Goal: Check status: Check status

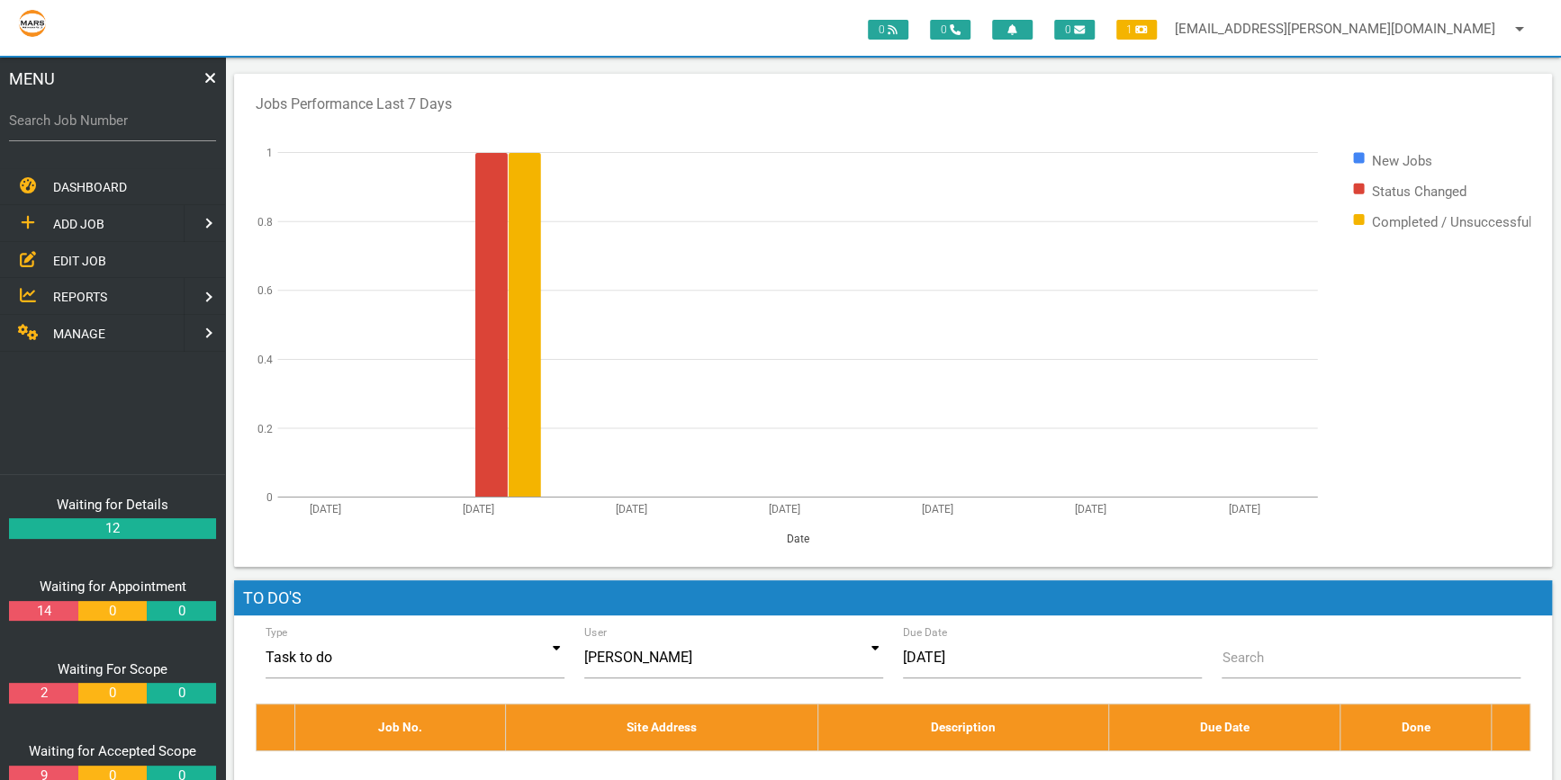
click at [55, 123] on label "Search Job Number" at bounding box center [112, 121] width 207 height 21
click at [55, 123] on input "Search Job Number" at bounding box center [112, 120] width 207 height 41
click at [20, 125] on label "Search Job Number" at bounding box center [112, 121] width 207 height 21
click at [20, 125] on input "Search Job Number" at bounding box center [112, 120] width 207 height 41
type input "1774"
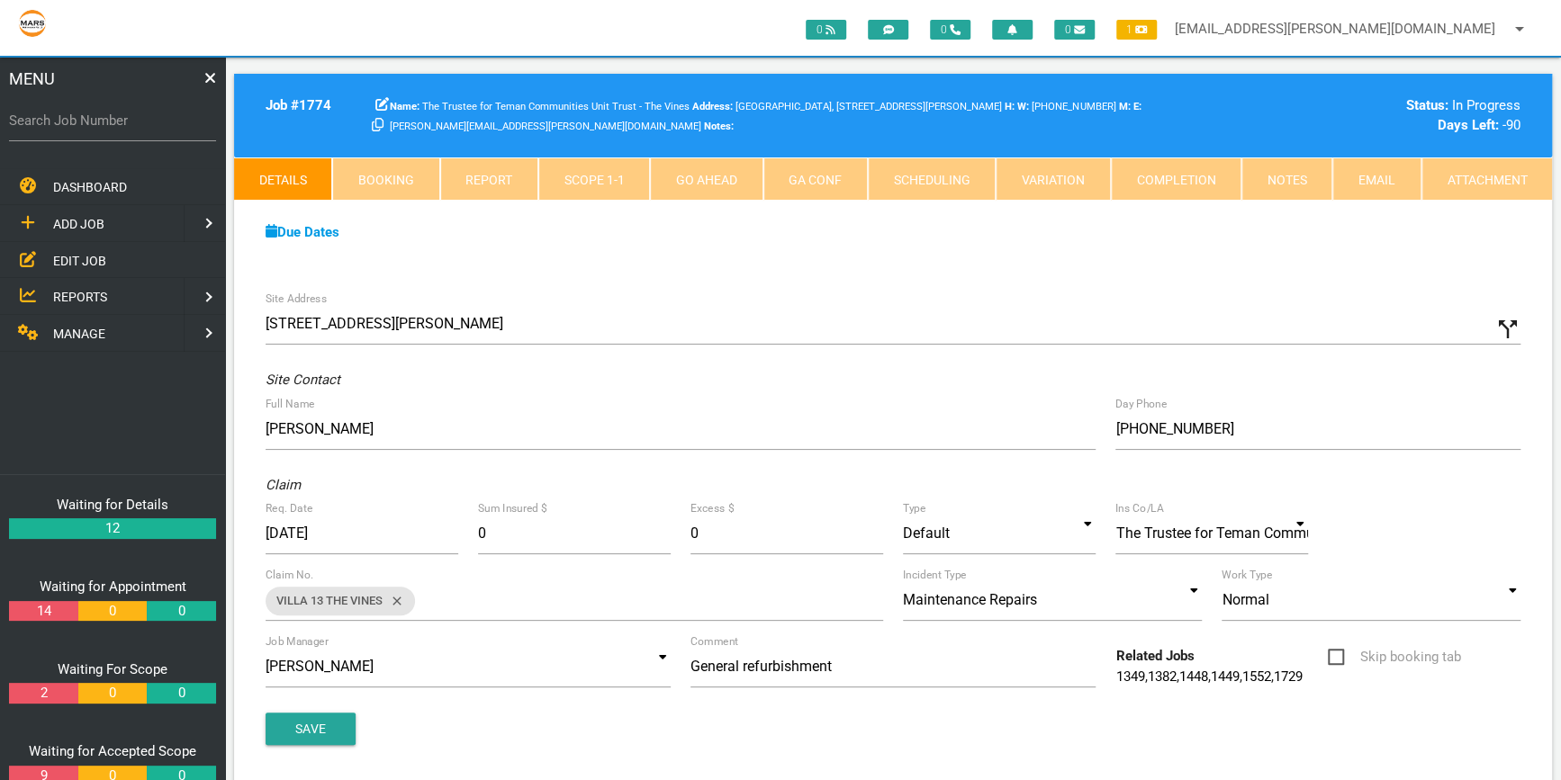
click at [594, 173] on link "Scope 1 - 1" at bounding box center [594, 178] width 112 height 43
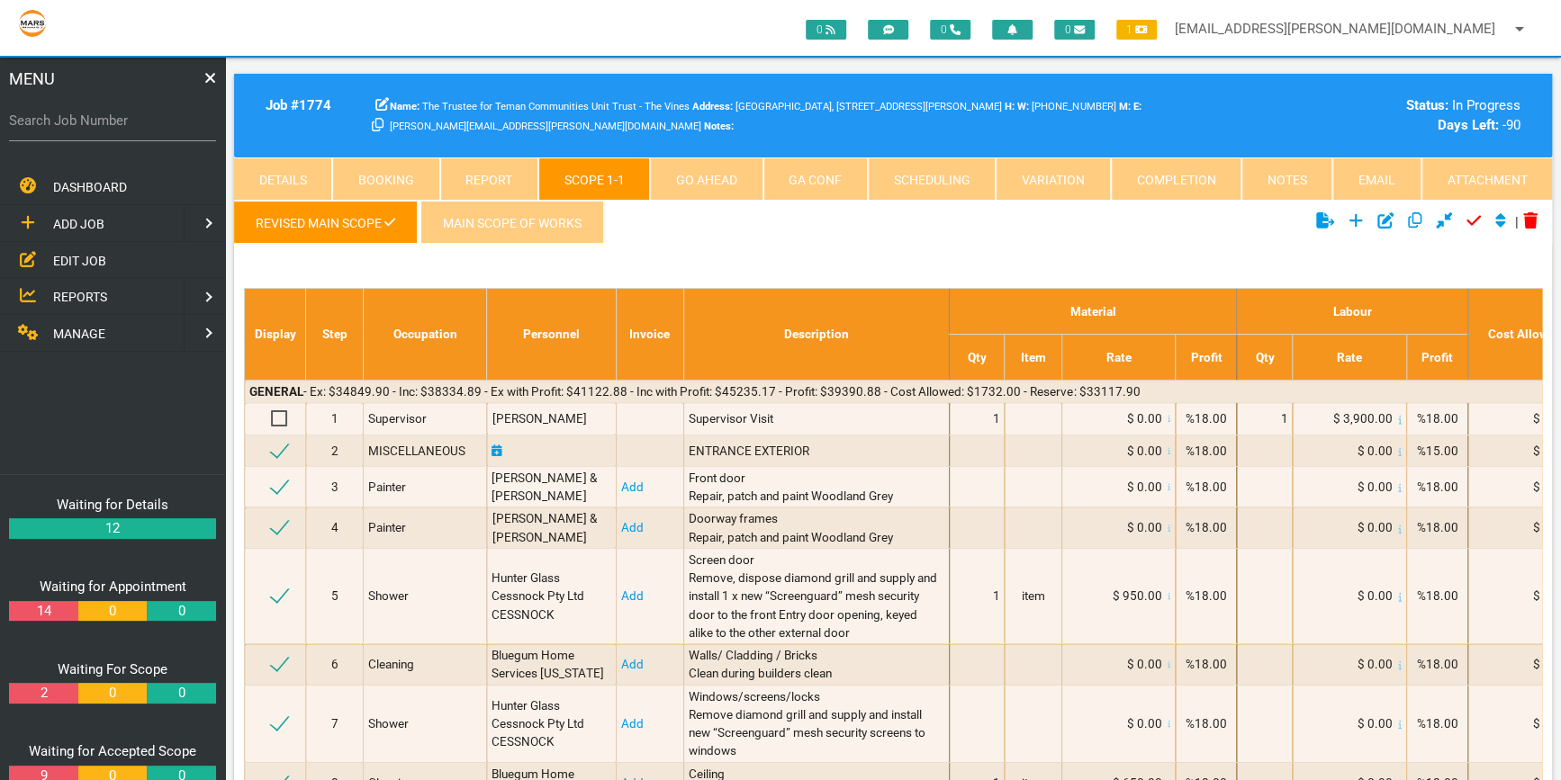
click at [1501, 175] on link "Attachment" at bounding box center [1486, 178] width 130 height 43
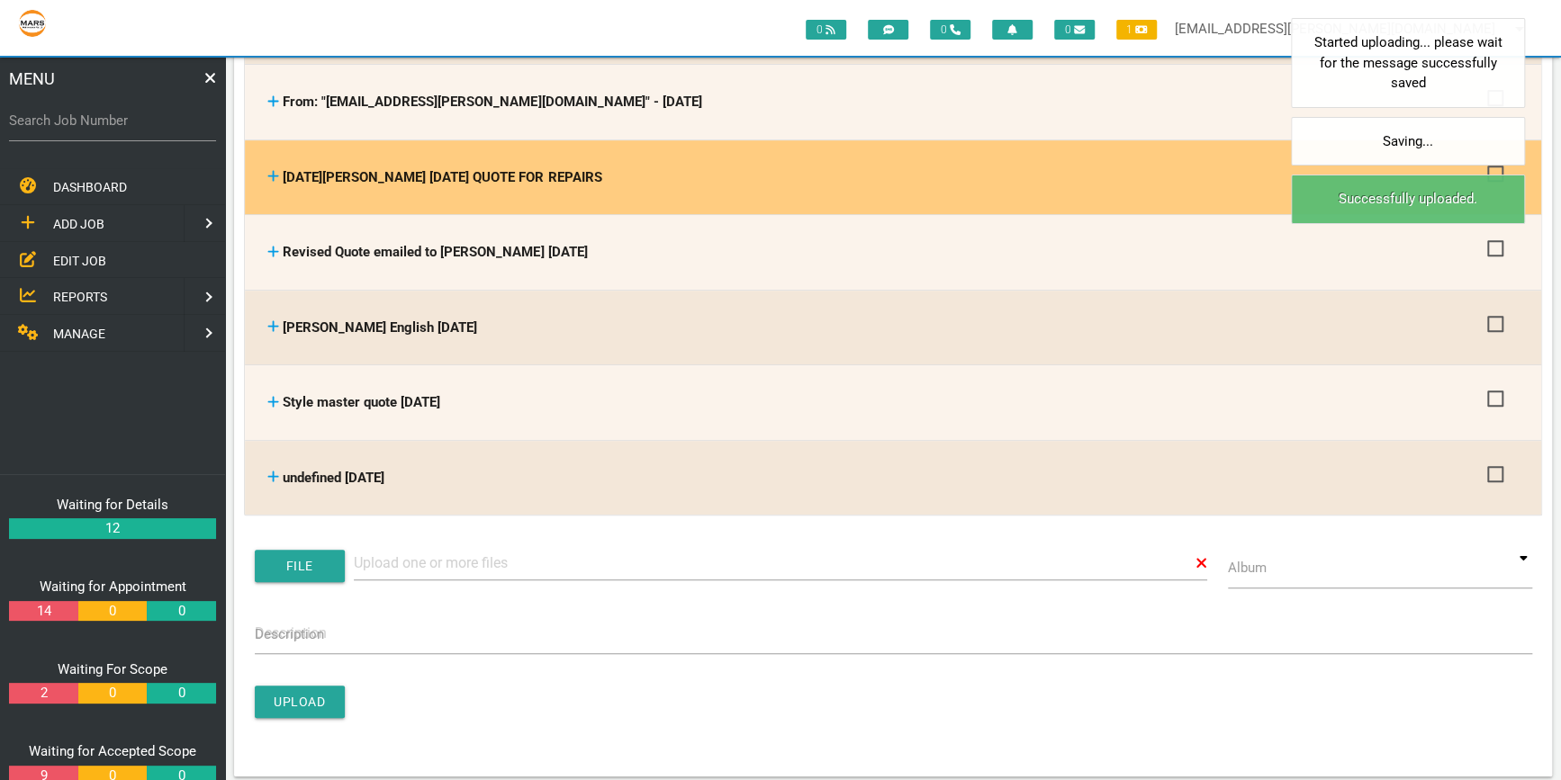
scroll to position [490, 0]
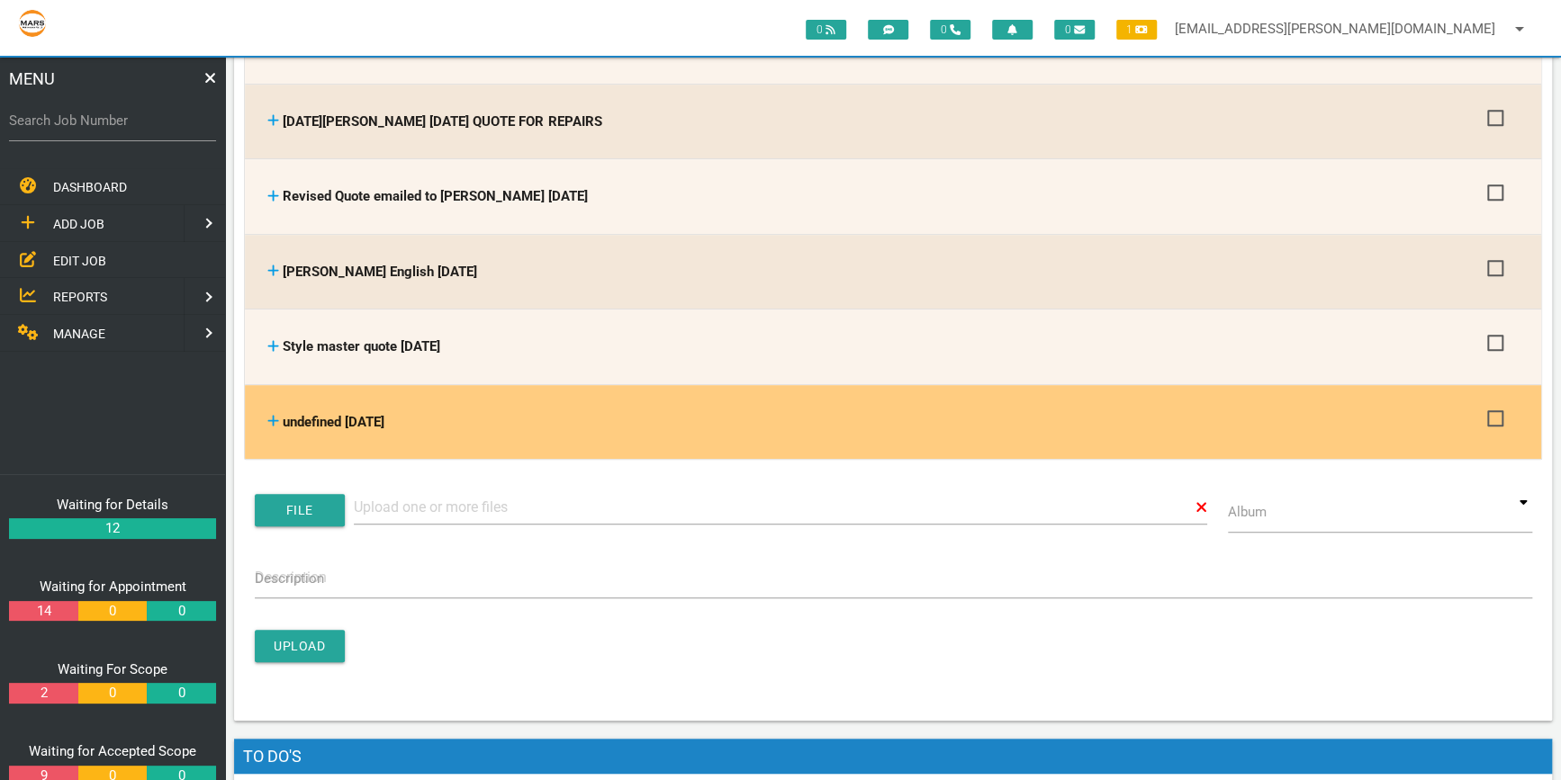
click at [352, 417] on span "undefined 02/09/2025" at bounding box center [334, 422] width 102 height 16
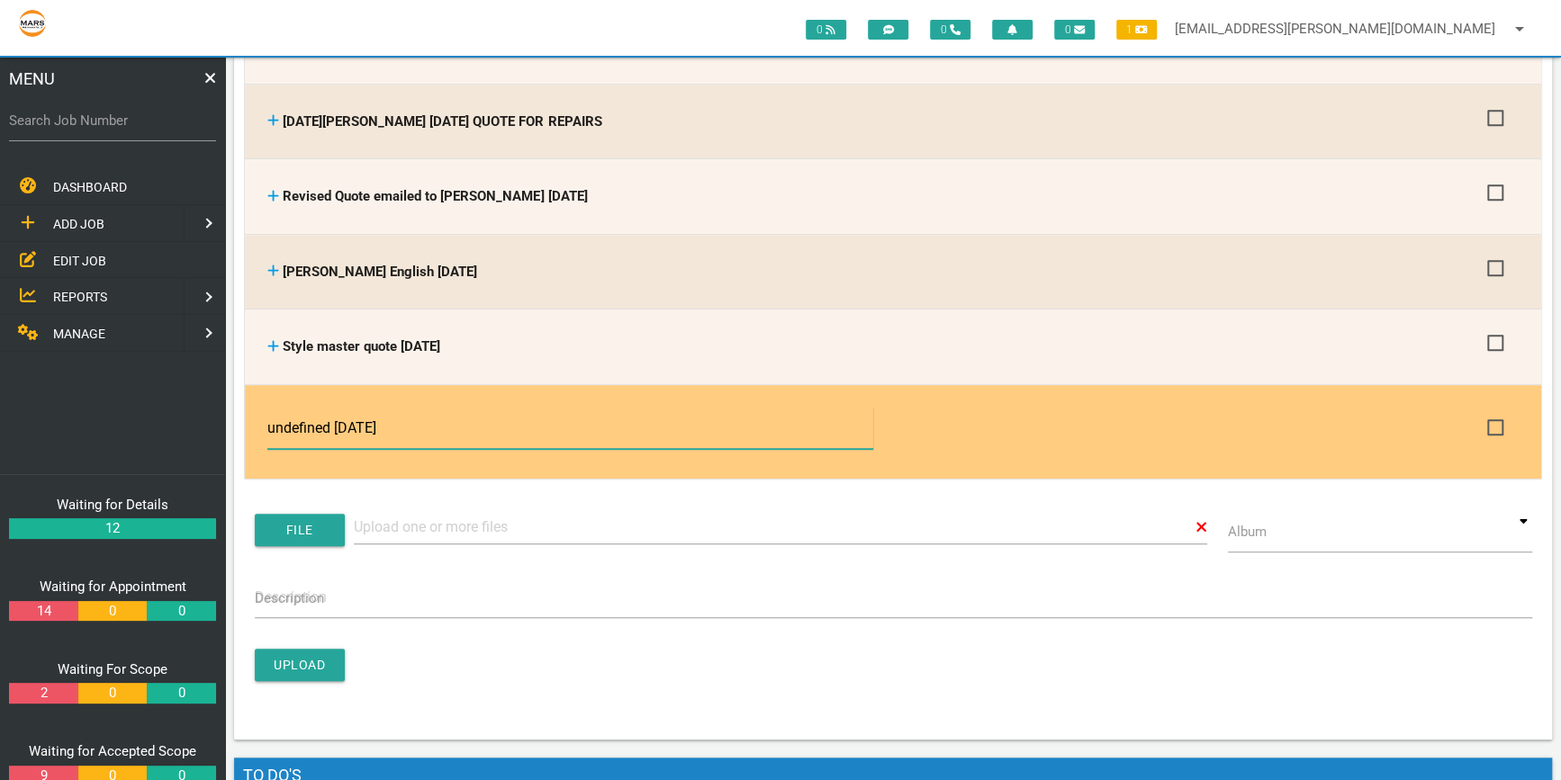
click at [333, 422] on input "undefined 02/09/2025" at bounding box center [569, 428] width 605 height 41
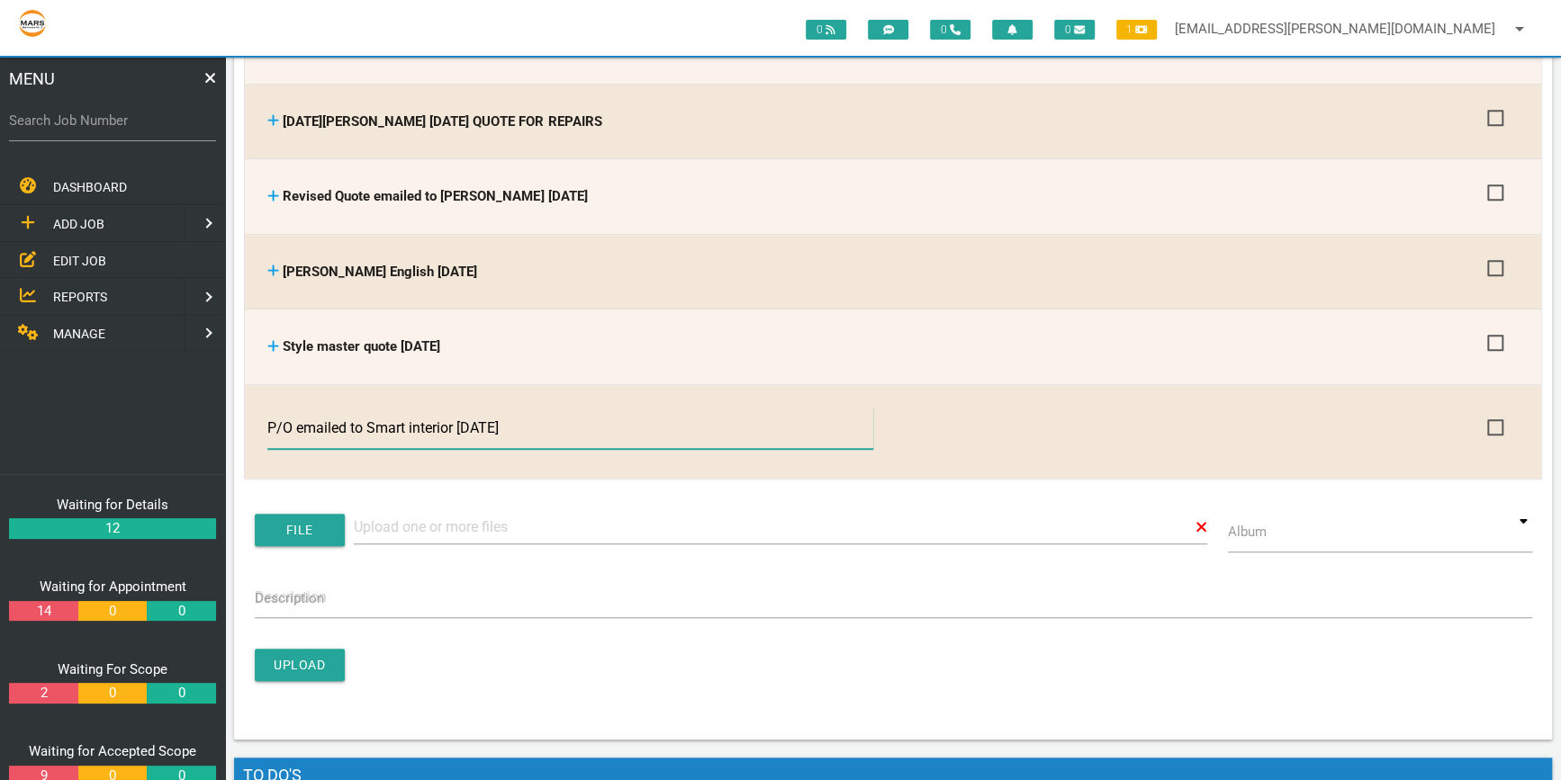
type input "P/O emailed to Smart interiors 02/09/2025"
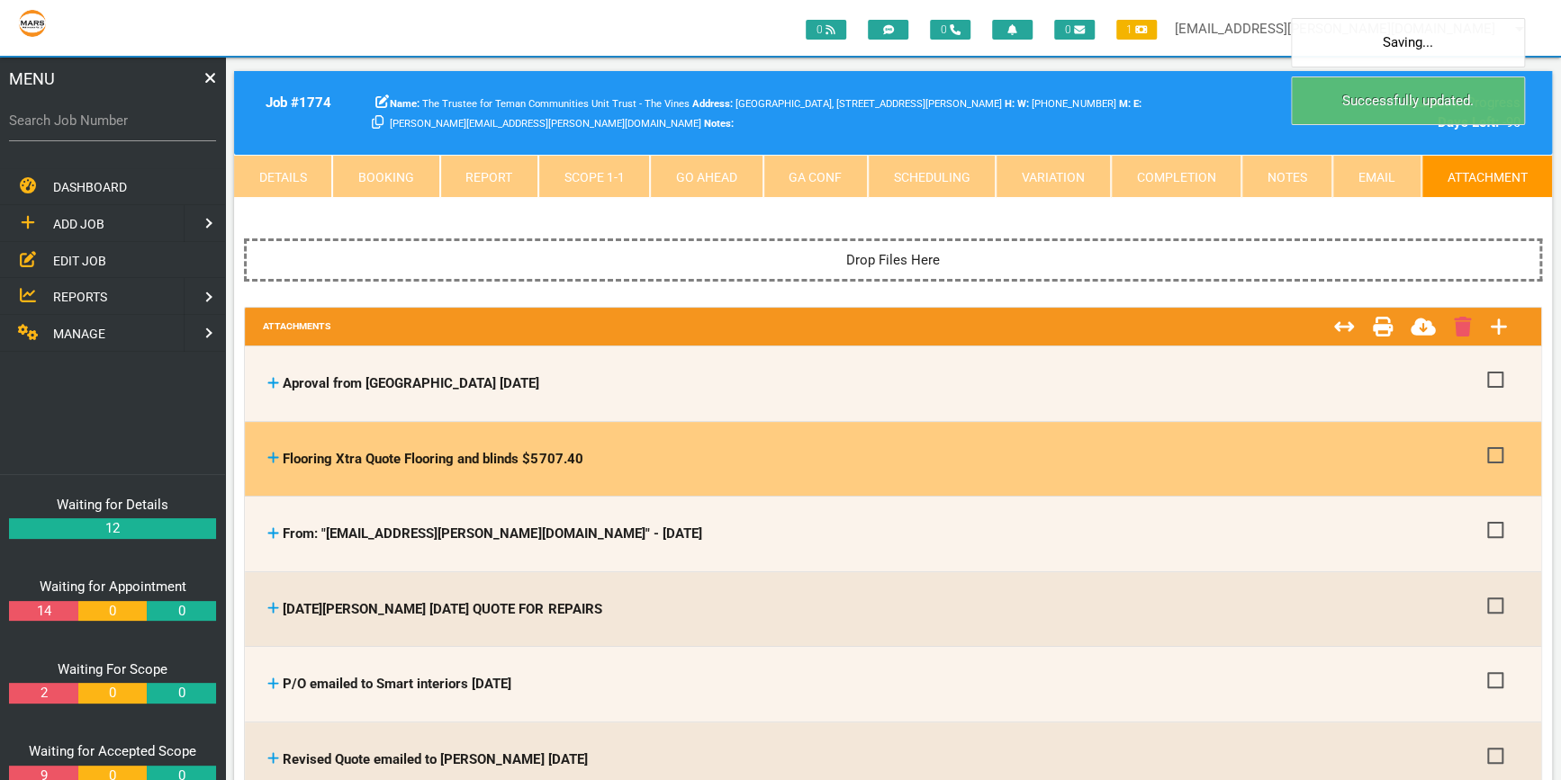
scroll to position [0, 0]
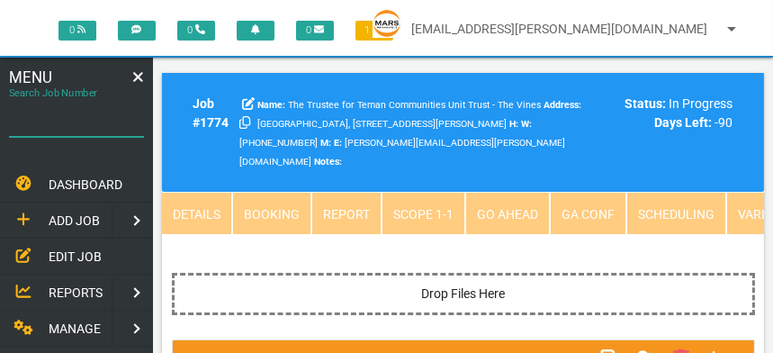
click at [37, 121] on input "Search Job Number" at bounding box center [76, 117] width 135 height 39
type input "1746"
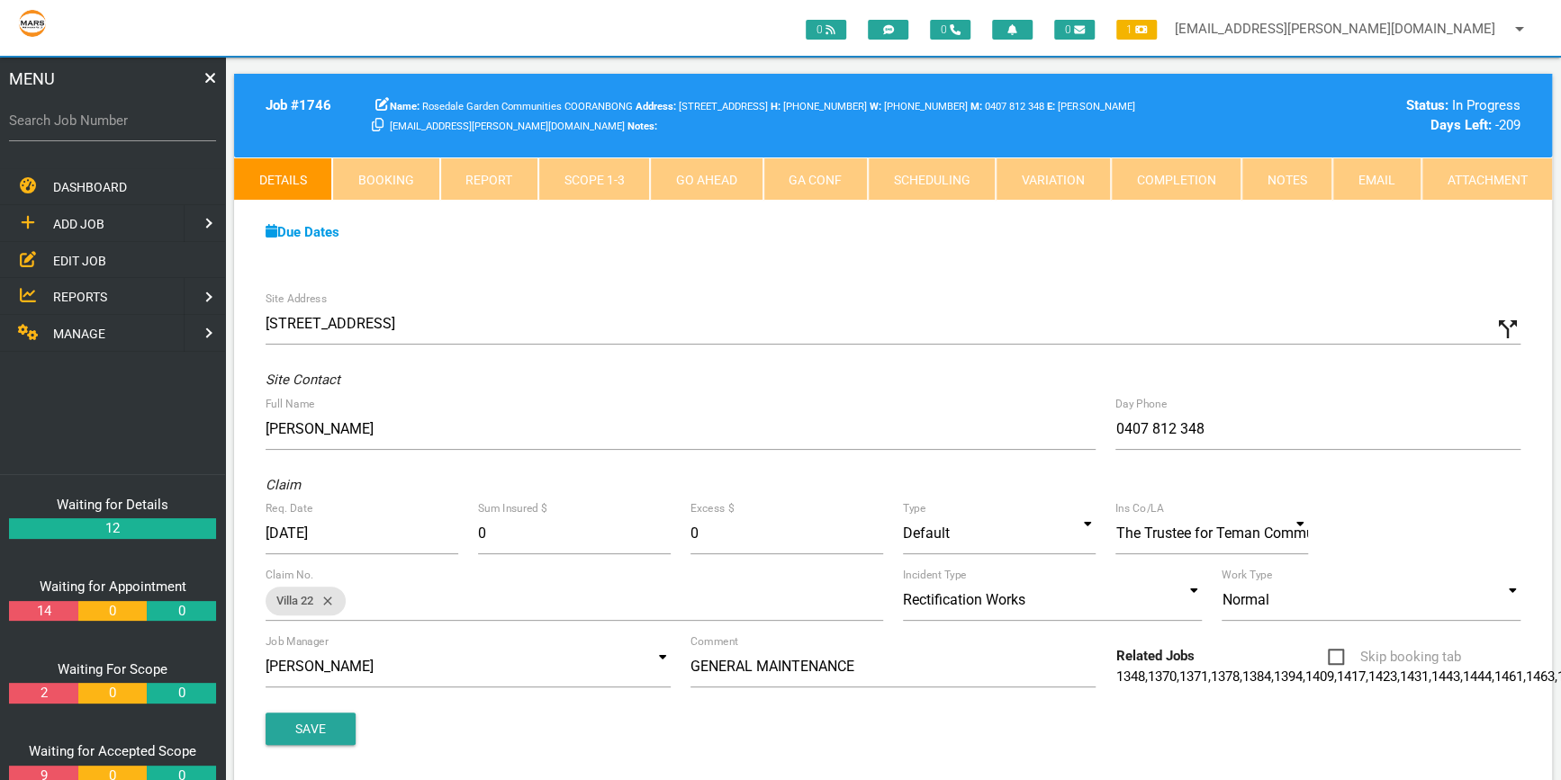
click at [1498, 175] on link "Attachment" at bounding box center [1486, 178] width 130 height 43
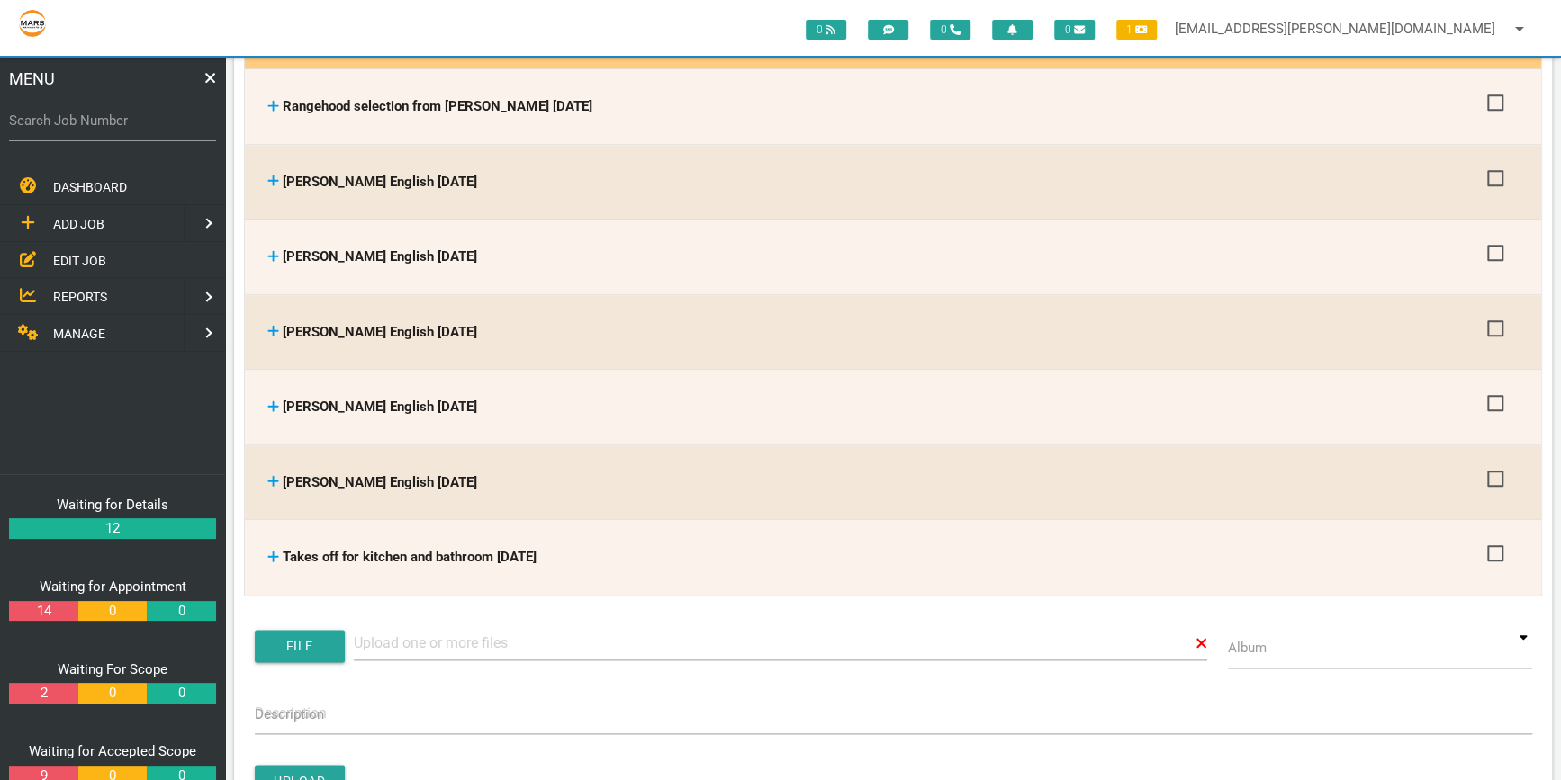
scroll to position [1063, 0]
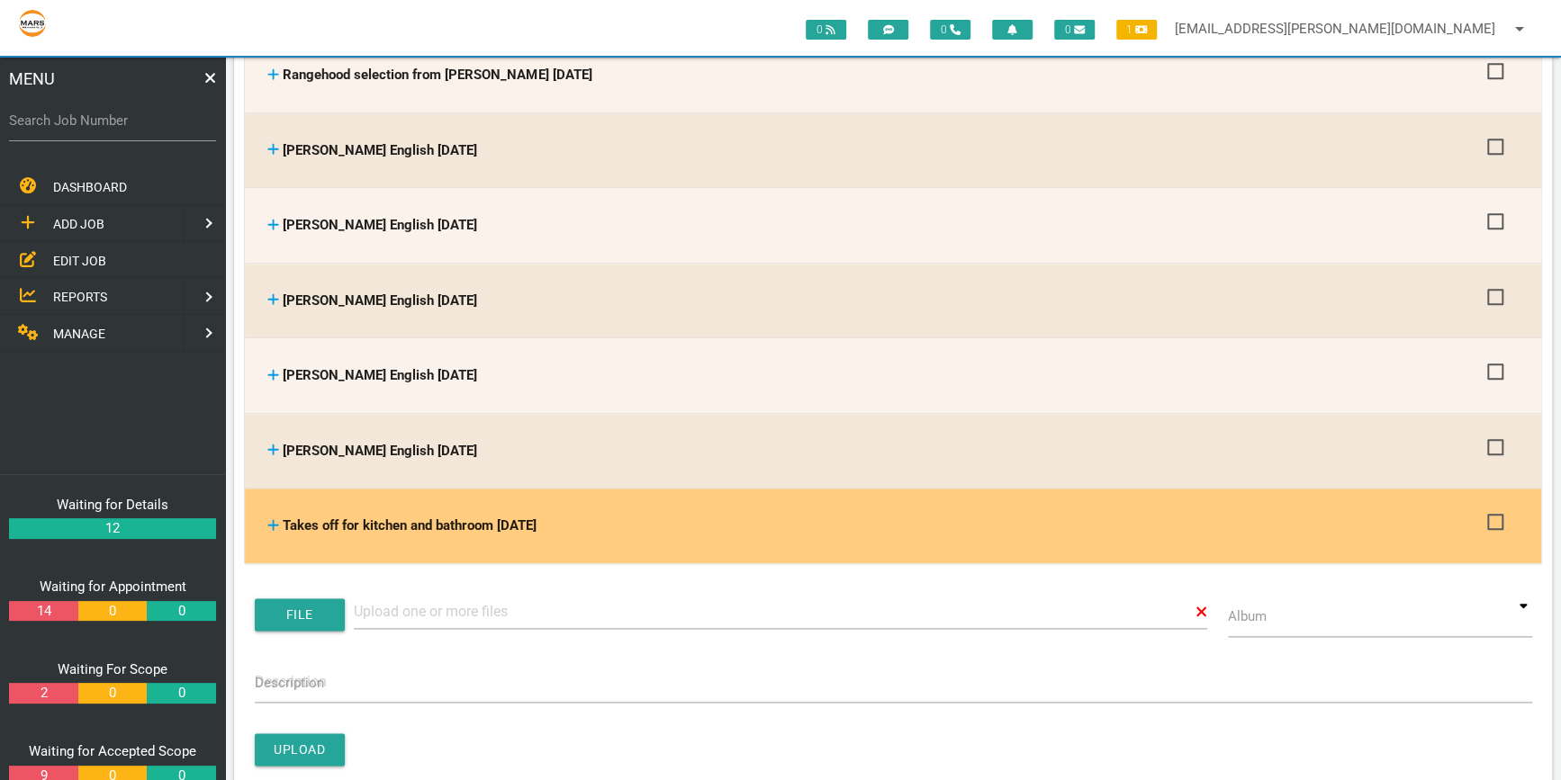
click at [273, 519] on icon at bounding box center [273, 524] width 11 height 11
click at [269, 518] on icon at bounding box center [273, 524] width 12 height 13
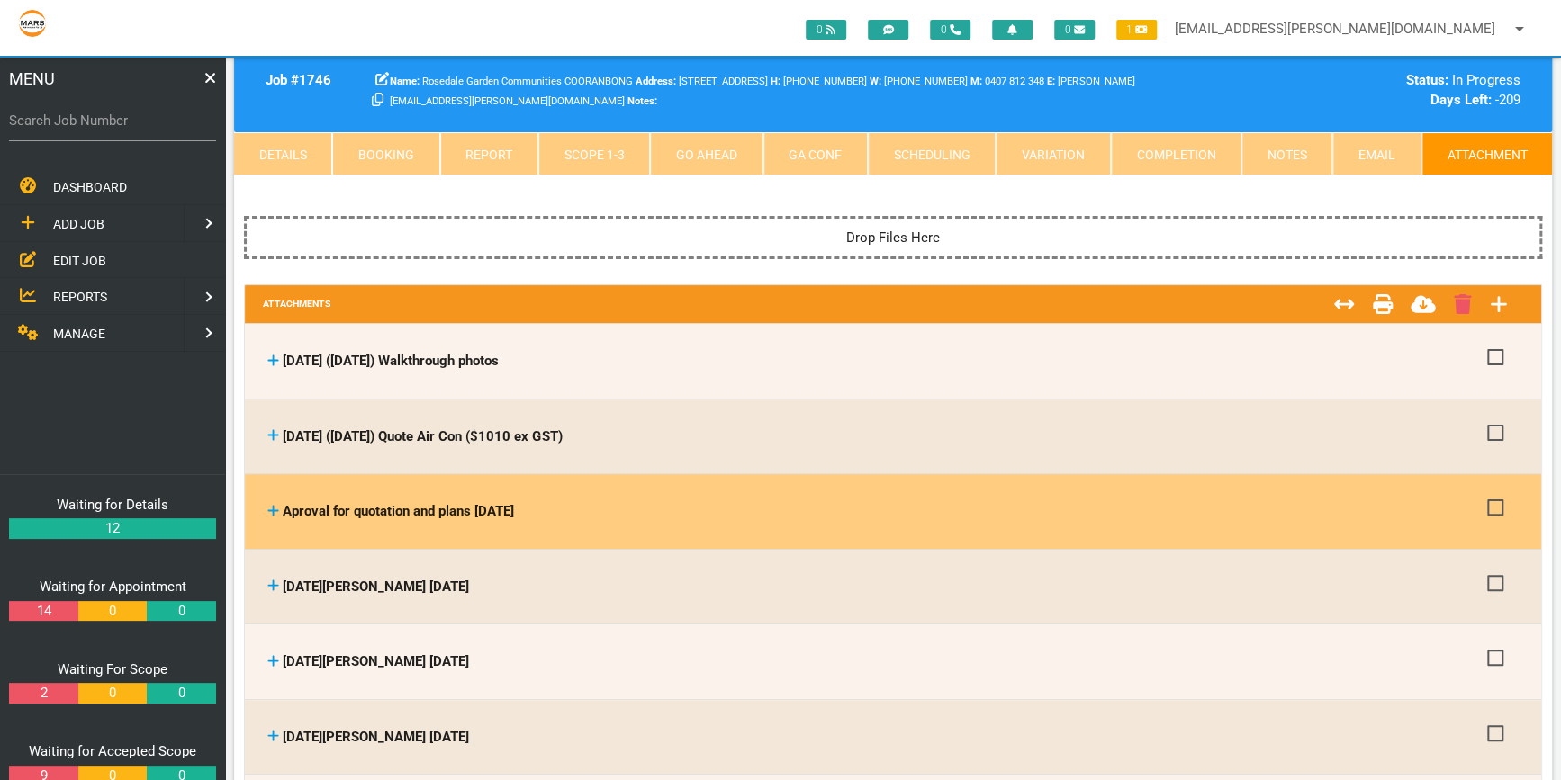
scroll to position [81, 0]
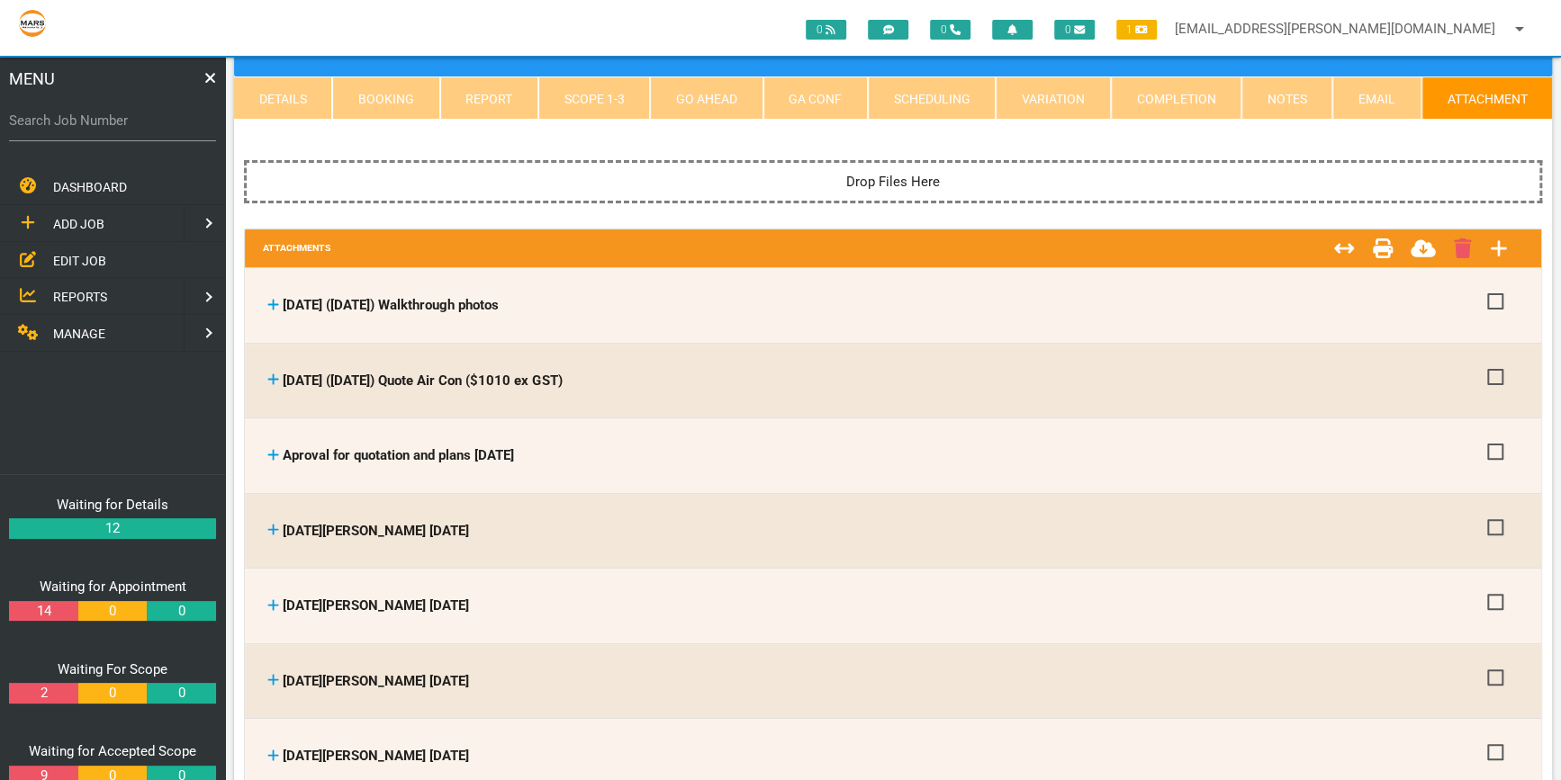
click at [49, 124] on label "Search Job Number" at bounding box center [112, 121] width 207 height 21
click at [49, 124] on input "Search Job Number" at bounding box center [112, 120] width 207 height 41
type input "1743"
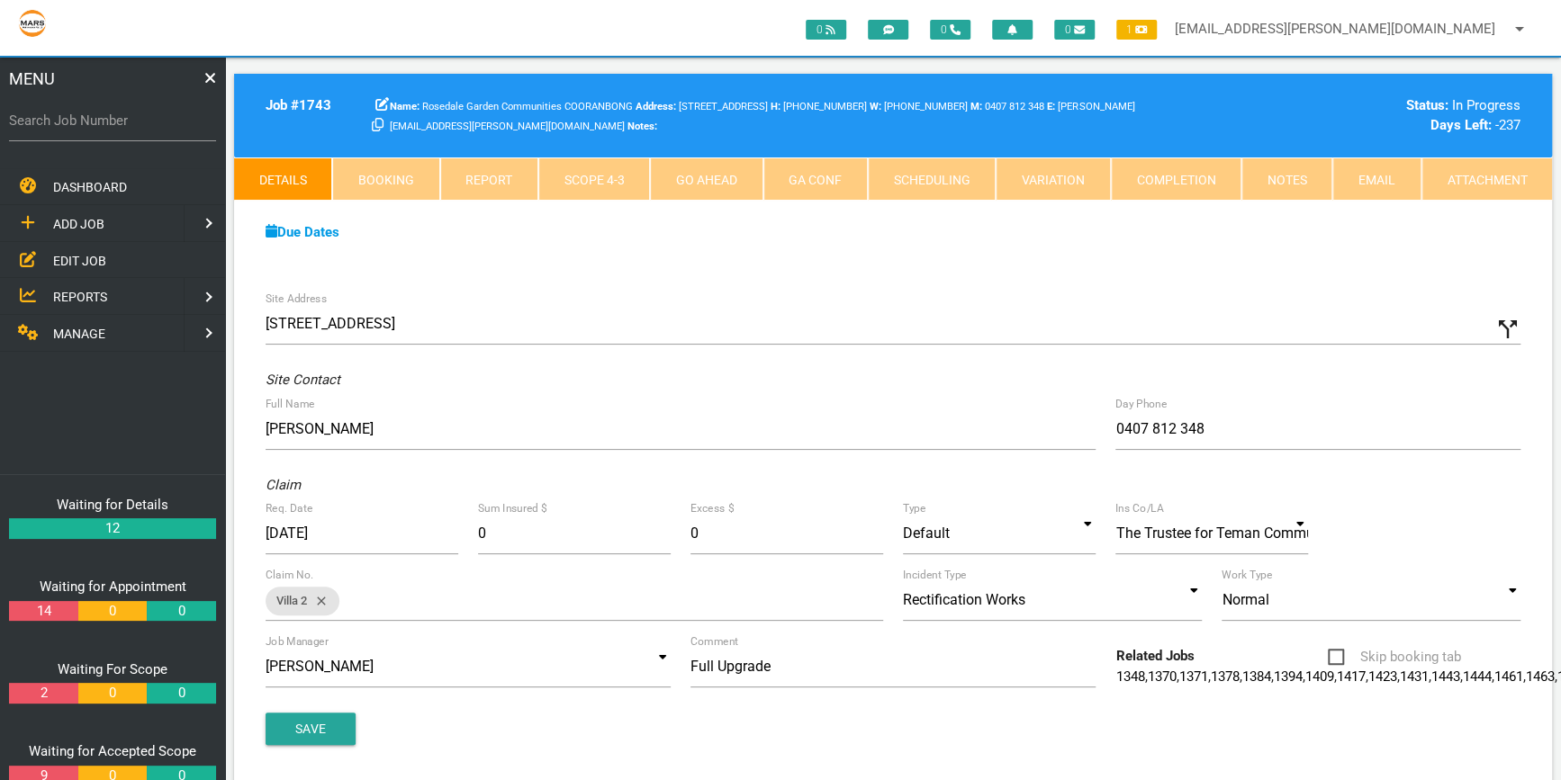
click at [52, 117] on label "Search Job Number" at bounding box center [112, 121] width 207 height 21
click at [52, 117] on input "Search Job Number" at bounding box center [112, 120] width 207 height 41
type input "1743"
click at [85, 117] on input "1743" at bounding box center [112, 120] width 207 height 41
click at [598, 172] on link "Scope 4 - 3" at bounding box center [594, 178] width 112 height 43
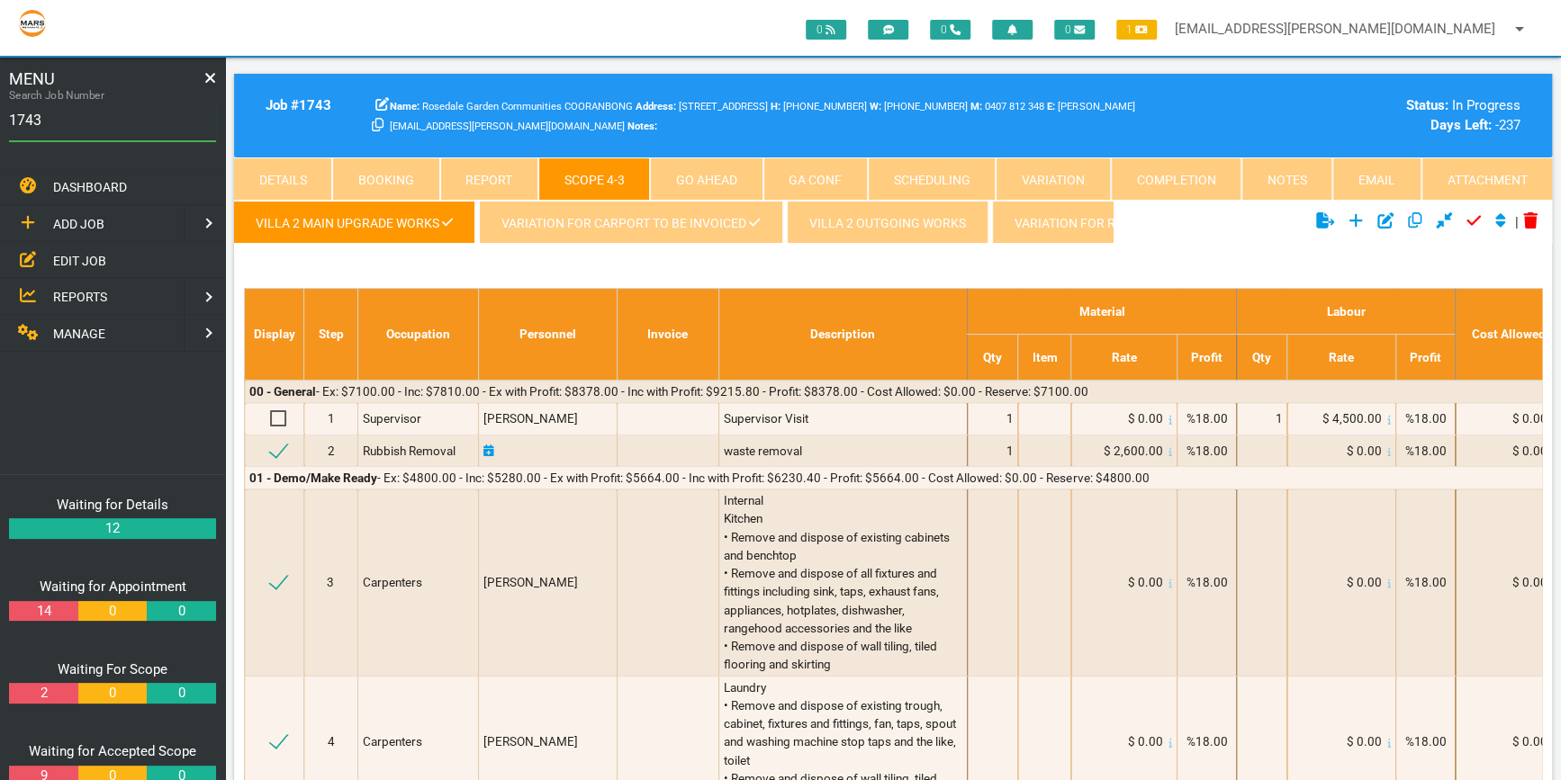
click at [702, 215] on link "Variation for carport to be invoiced" at bounding box center [630, 222] width 303 height 43
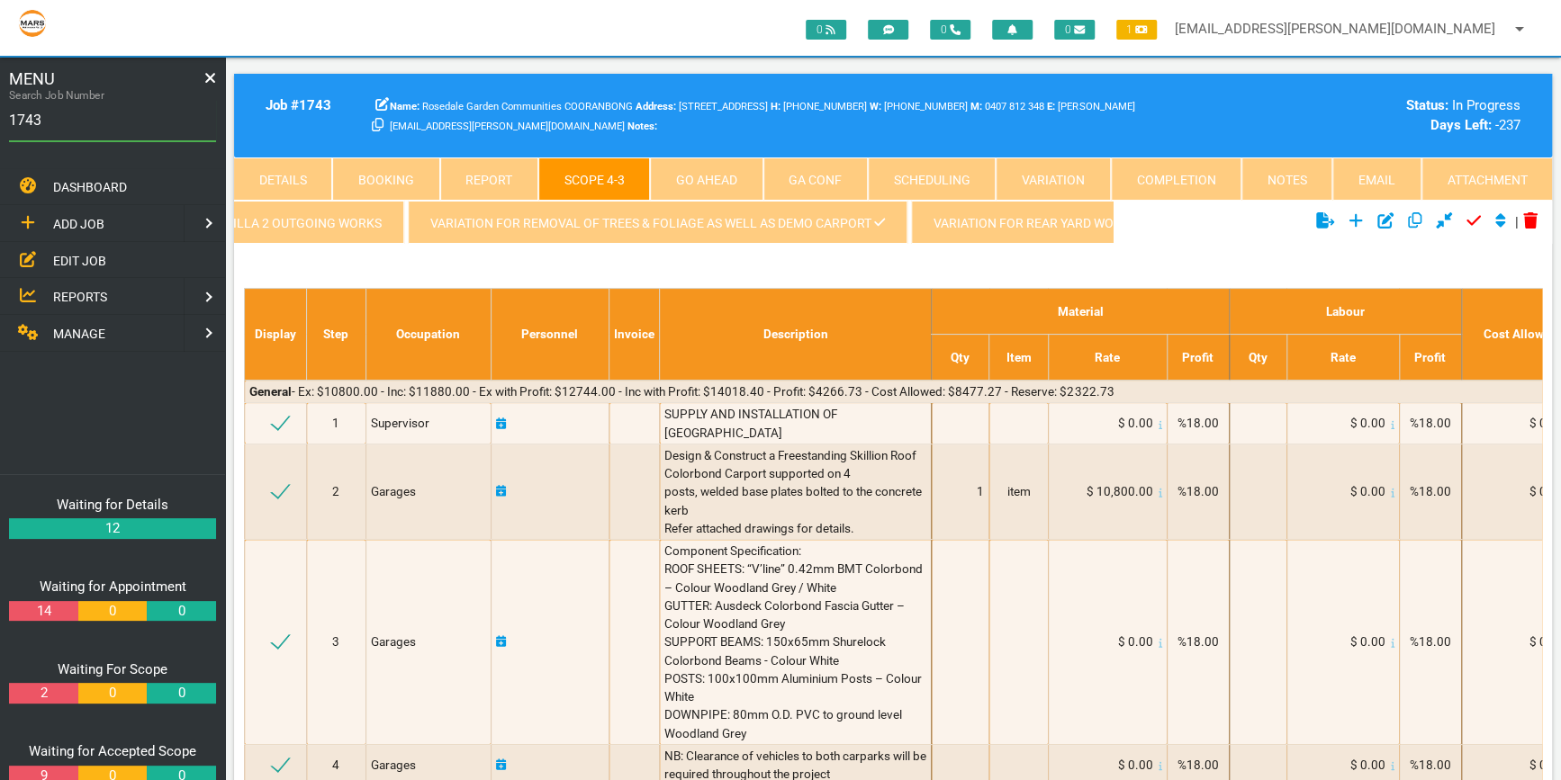
scroll to position [0, 543]
click at [697, 224] on link "Variation for removal of Trees & Foliage as well as Demo Carport" at bounding box center [698, 222] width 499 height 43
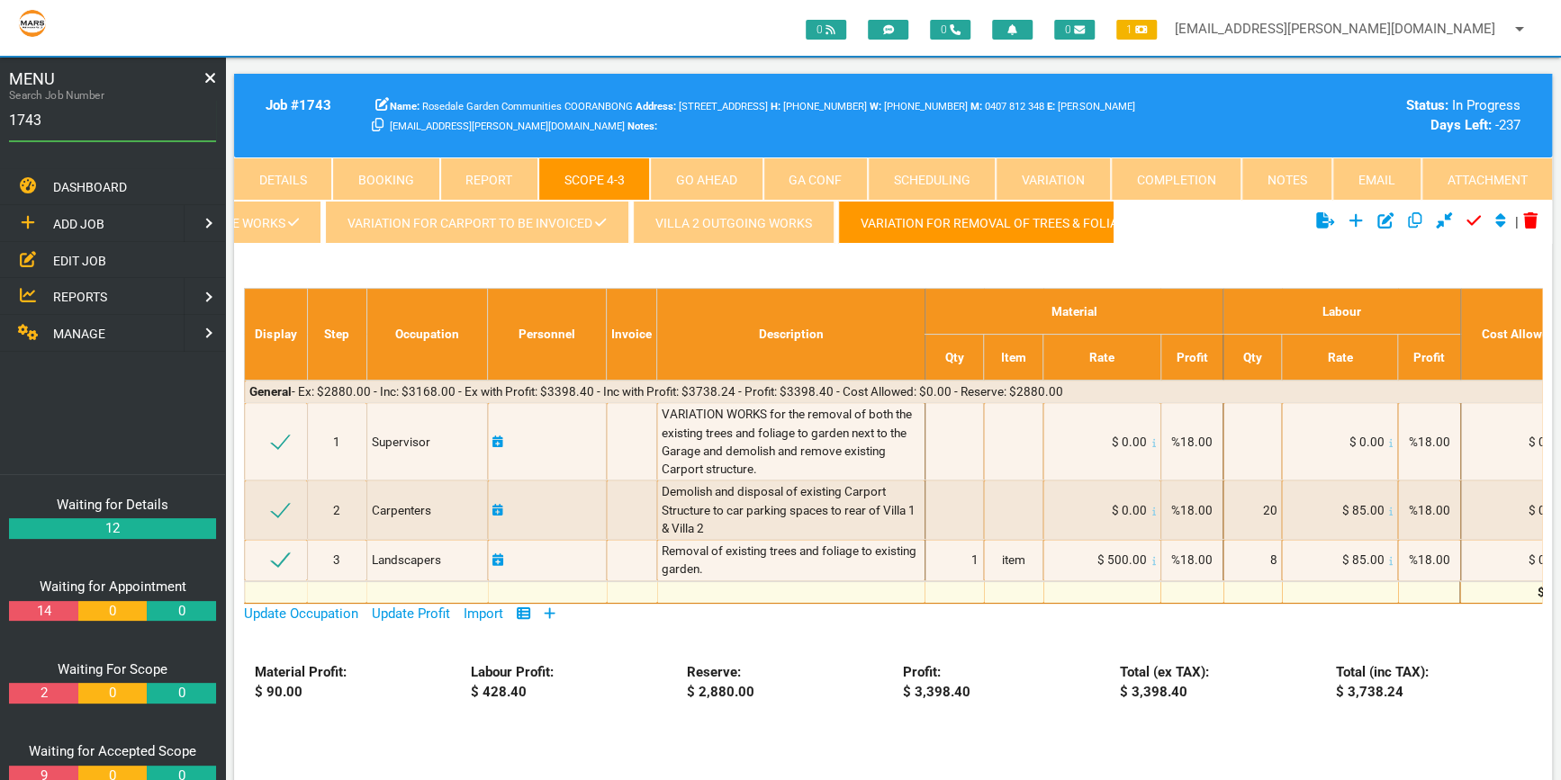
scroll to position [0, 149]
click at [513, 211] on link "Variation for carport to be invoiced" at bounding box center [480, 222] width 303 height 43
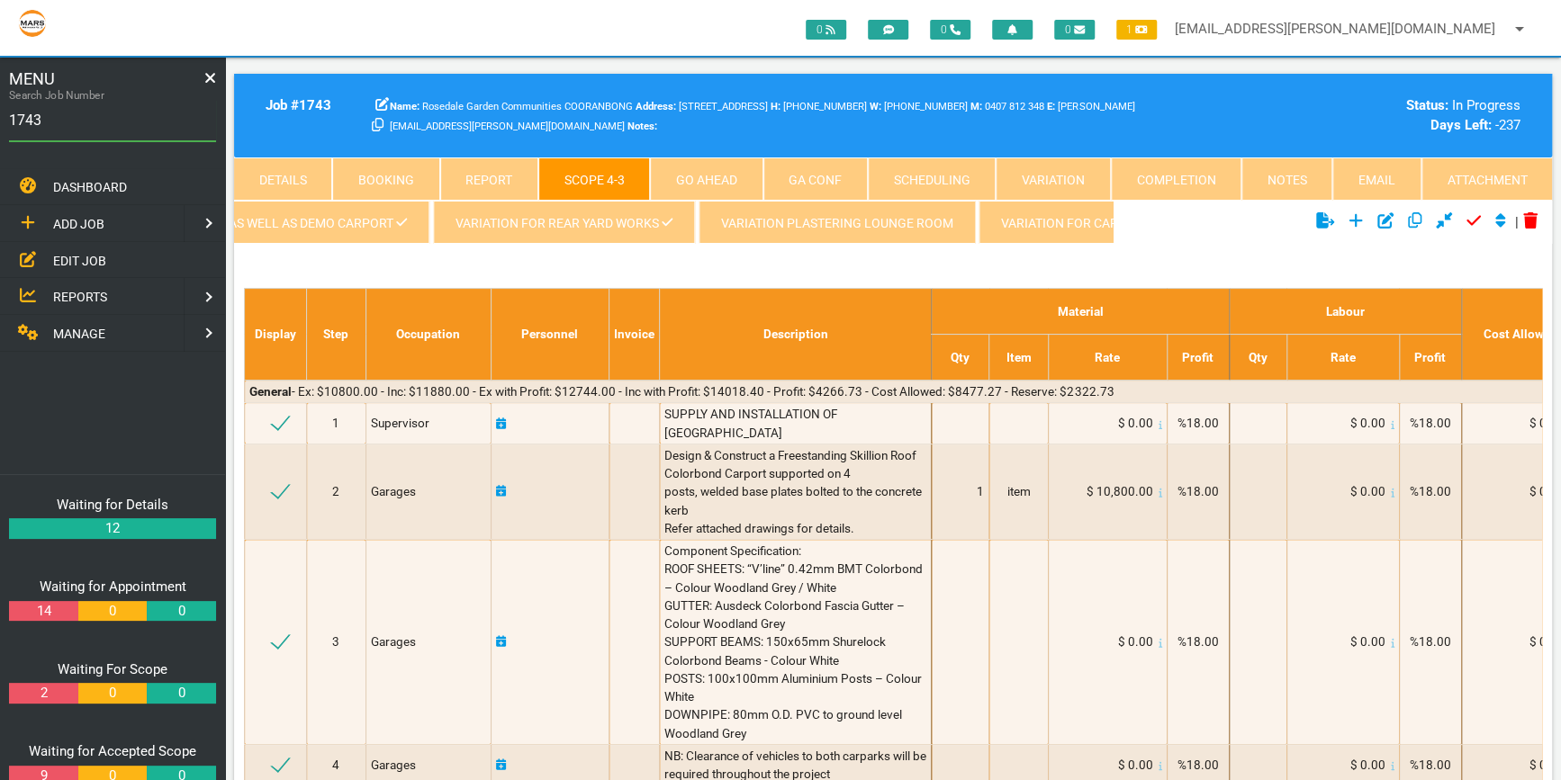
scroll to position [0, 1105]
click at [1043, 223] on link "Variation for Carport" at bounding box center [1031, 222] width 193 height 43
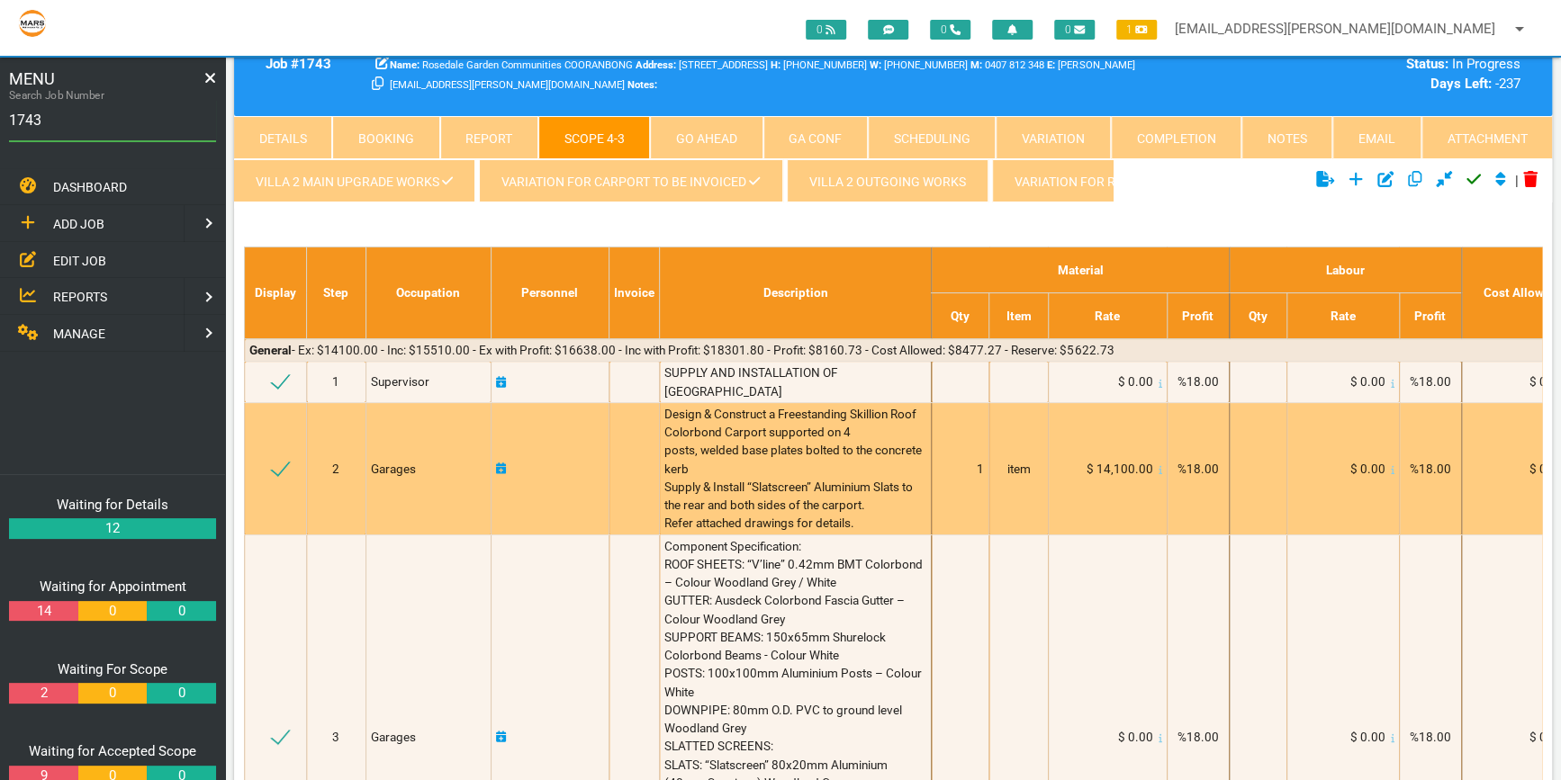
scroll to position [0, 0]
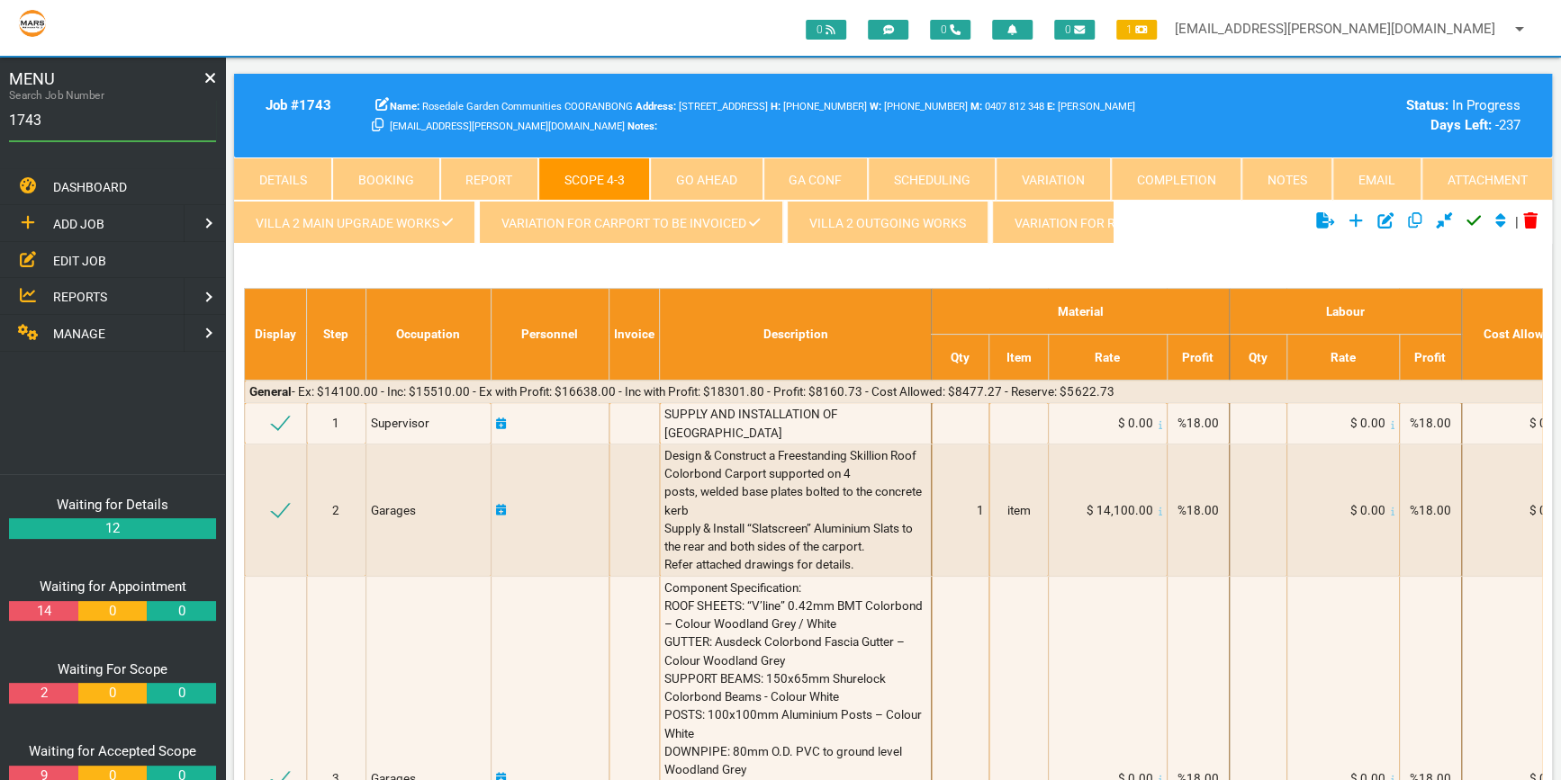
click at [1500, 181] on link "Attachment" at bounding box center [1486, 178] width 130 height 43
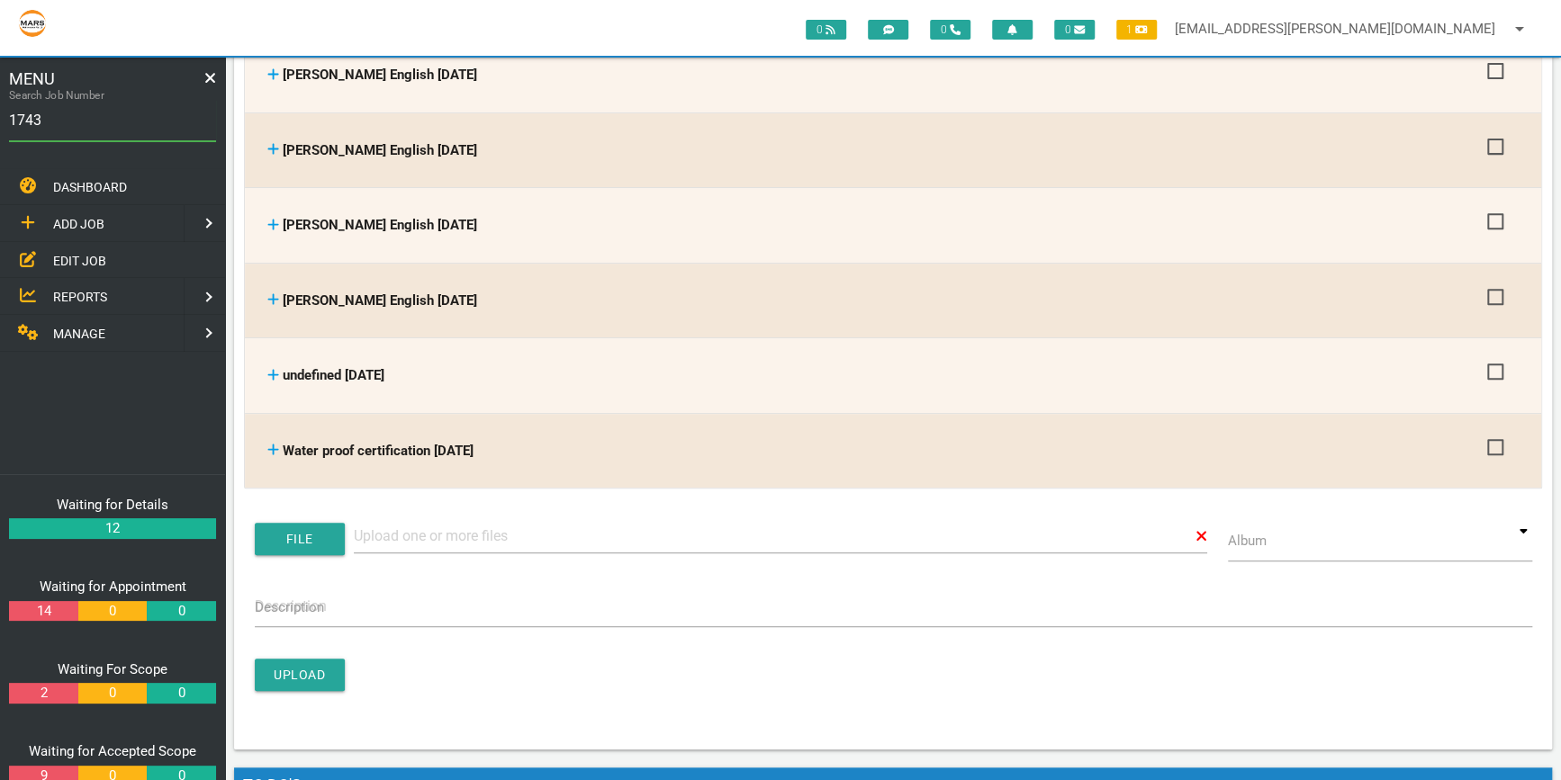
scroll to position [4663, 0]
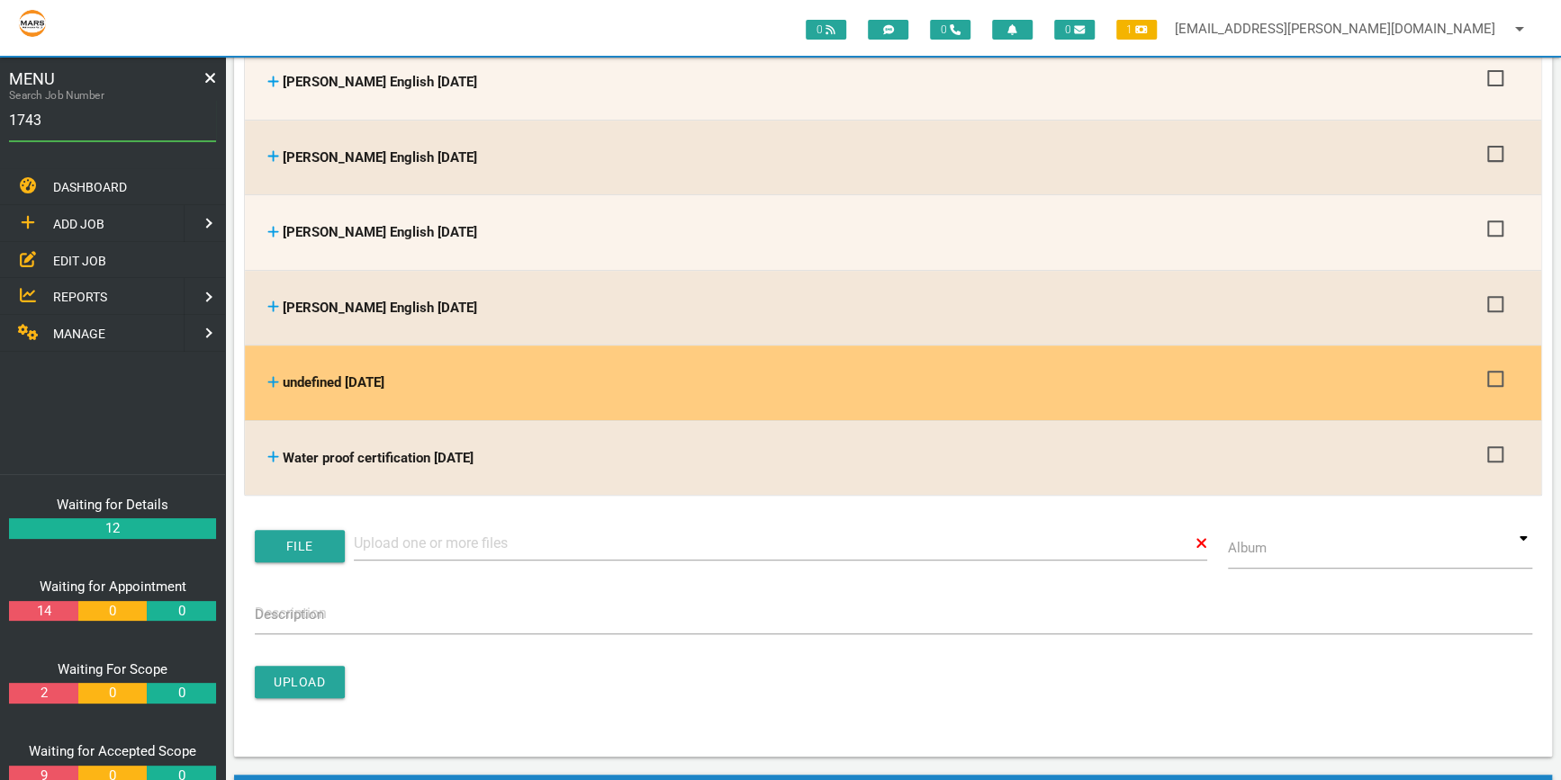
click at [351, 374] on span "undefined 02/09/2025" at bounding box center [334, 382] width 102 height 16
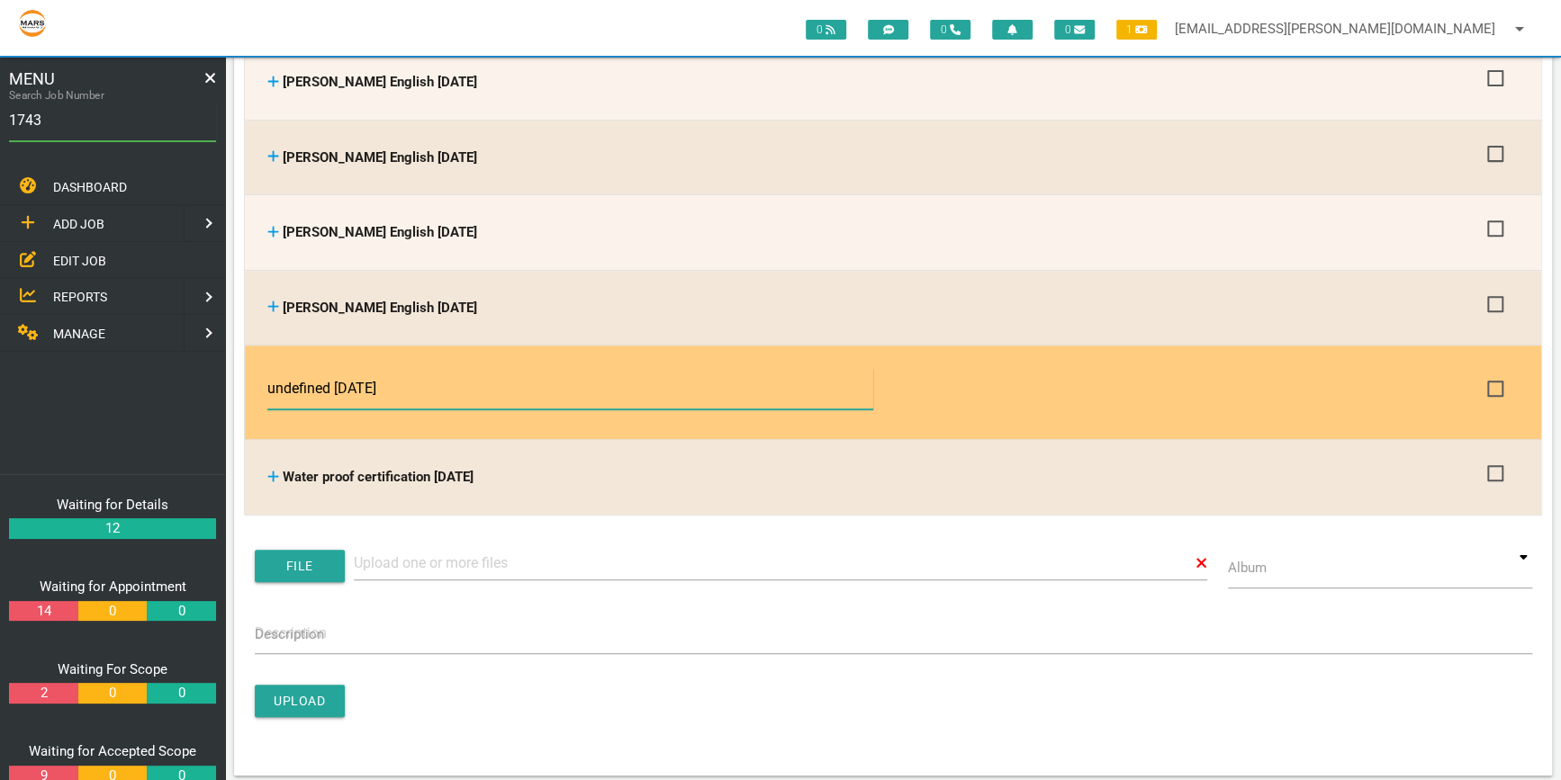
click at [334, 368] on input "undefined 02/09/2025" at bounding box center [569, 388] width 605 height 41
type input "P/O emailed to Smart interiors 02/09/2025"
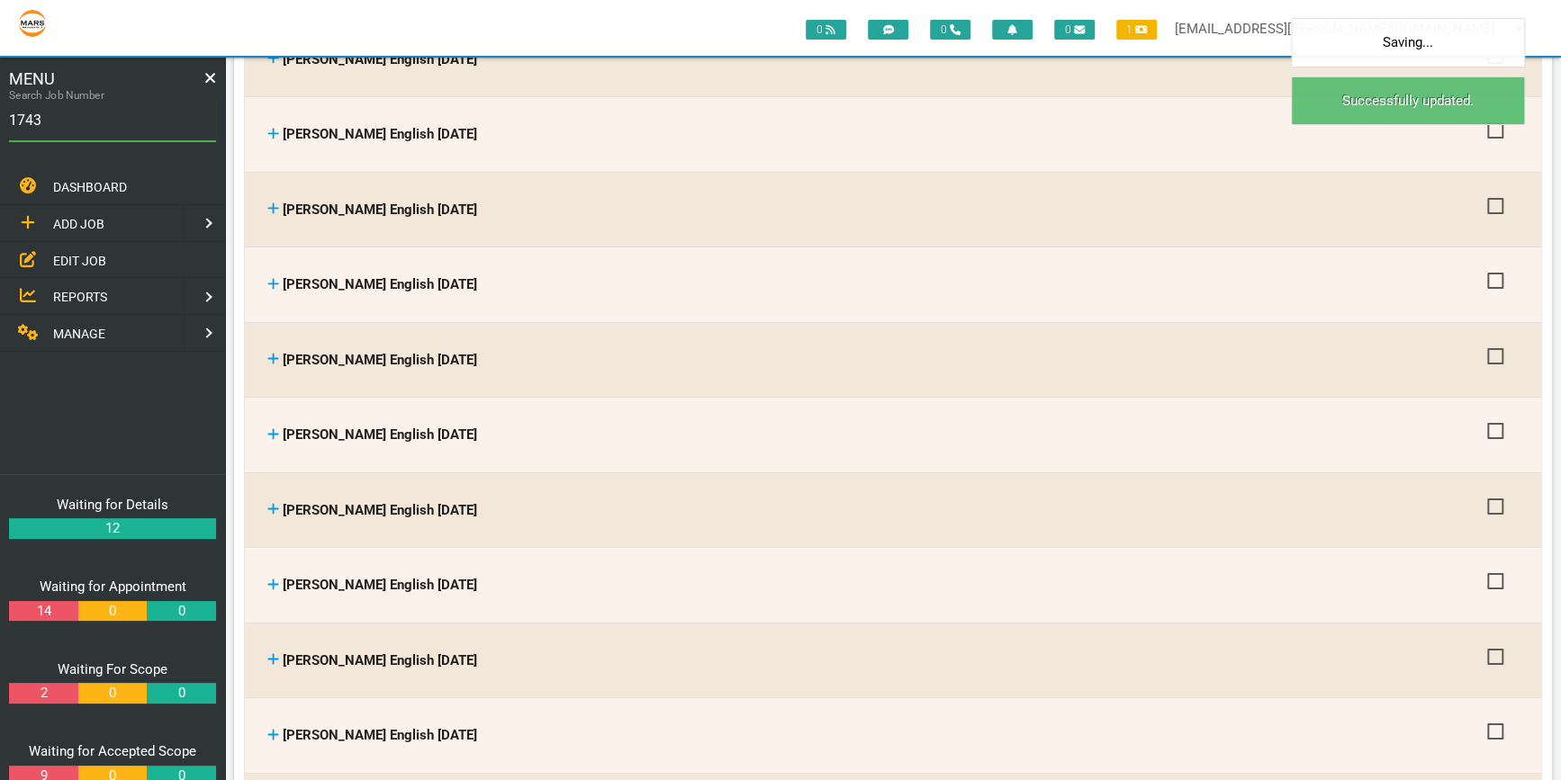
scroll to position [4008, 0]
